Goal: Transaction & Acquisition: Book appointment/travel/reservation

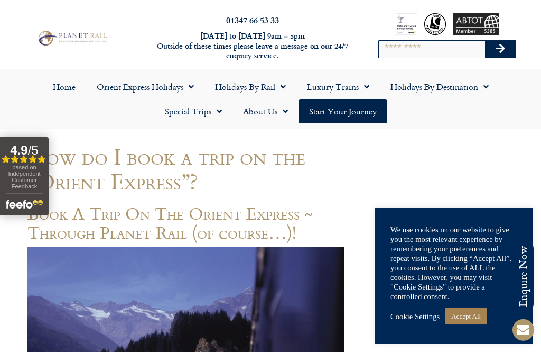
click at [472, 315] on link "Accept All" at bounding box center [466, 316] width 42 height 16
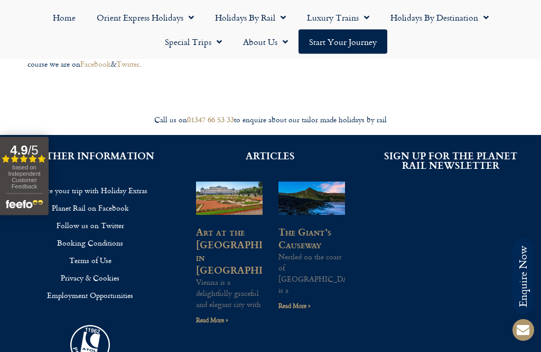
scroll to position [587, 0]
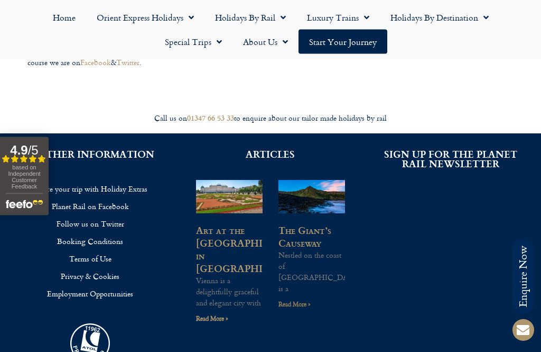
click at [304, 299] on link "Read More »" at bounding box center [295, 304] width 32 height 10
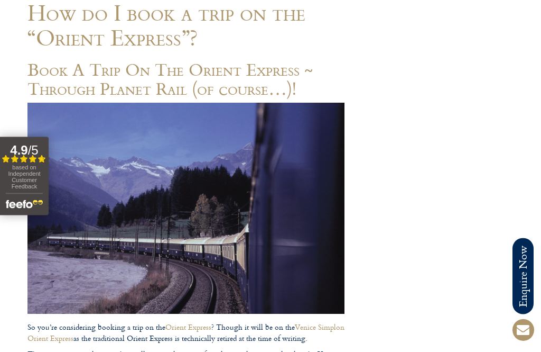
scroll to position [0, 0]
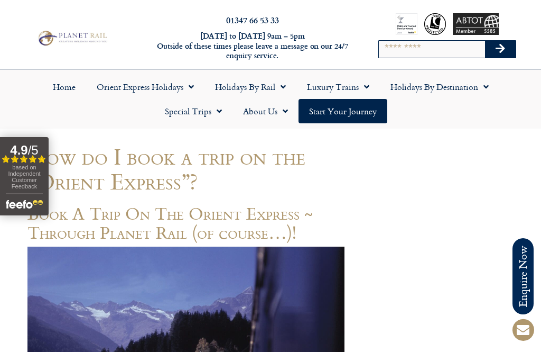
click at [199, 84] on link "Orient Express Holidays" at bounding box center [145, 87] width 118 height 24
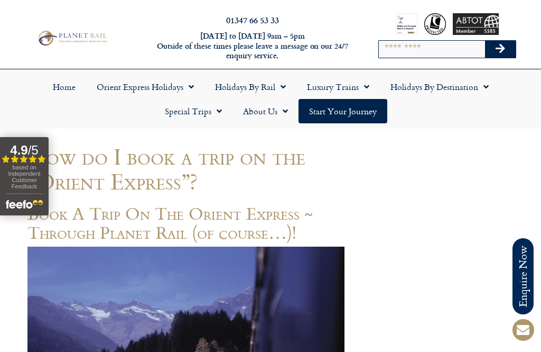
click at [289, 82] on link "Holidays by Rail" at bounding box center [251, 87] width 92 height 24
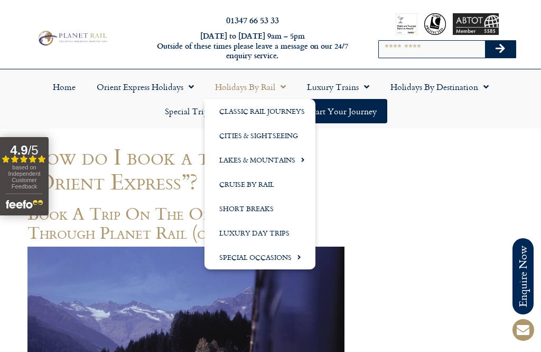
click at [262, 107] on link "Classic Rail Journeys" at bounding box center [260, 111] width 111 height 24
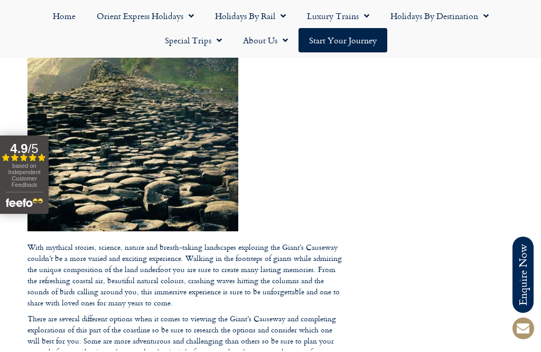
scroll to position [1035, 0]
